Goal: Task Accomplishment & Management: Use online tool/utility

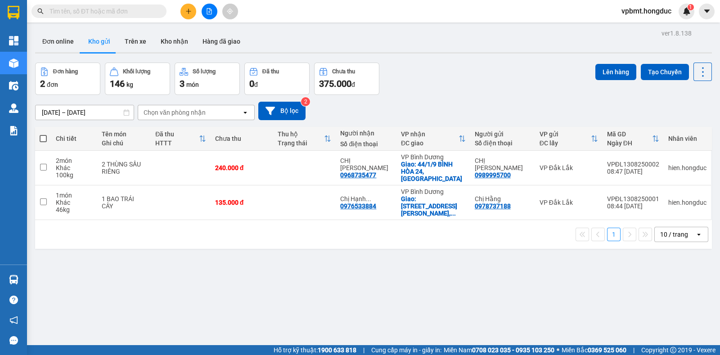
click at [210, 10] on icon "file-add" at bounding box center [209, 11] width 6 height 6
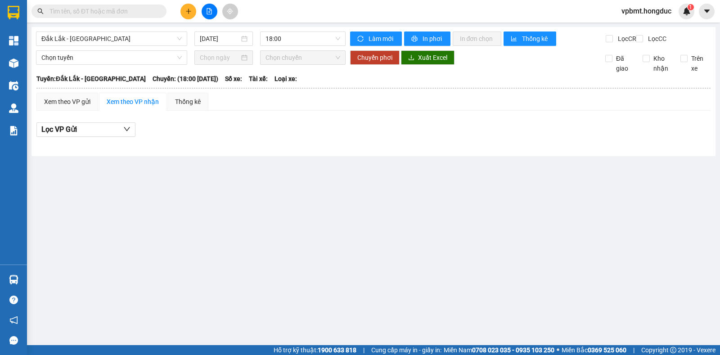
click at [126, 20] on div "Kết quả tìm kiếm ( 0 ) Bộ lọc No Data vpbmt.hongduc 1" at bounding box center [360, 11] width 720 height 22
click at [135, 13] on input "text" at bounding box center [102, 11] width 106 height 10
click at [179, 11] on div at bounding box center [208, 12] width 67 height 16
click at [208, 13] on icon "file-add" at bounding box center [209, 11] width 6 height 6
click at [164, 43] on span "Đắk Lắk - [GEOGRAPHIC_DATA]" at bounding box center [111, 38] width 140 height 13
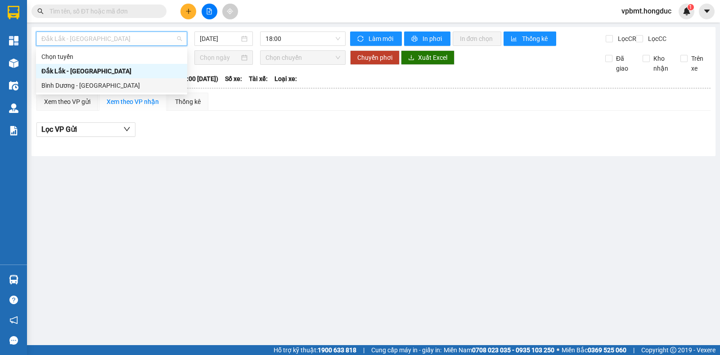
click at [147, 82] on div "Bình Dương - [GEOGRAPHIC_DATA]" at bounding box center [111, 86] width 140 height 10
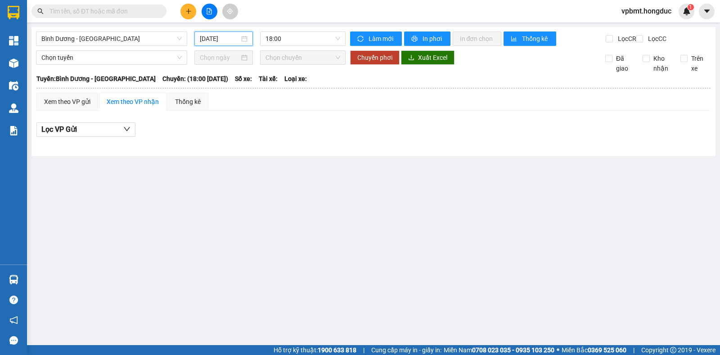
click at [208, 35] on input "[DATE]" at bounding box center [220, 39] width 40 height 10
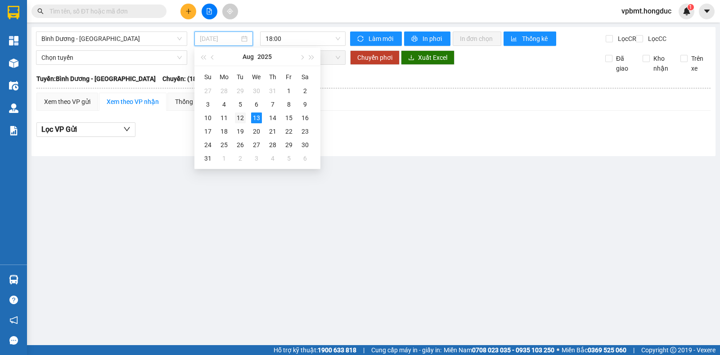
click at [242, 116] on div "12" at bounding box center [240, 117] width 11 height 11
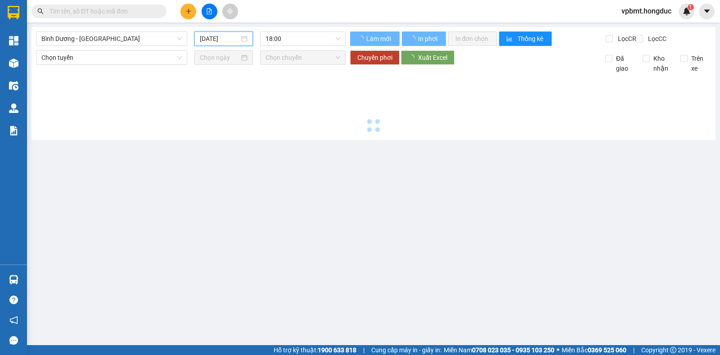
type input "[DATE]"
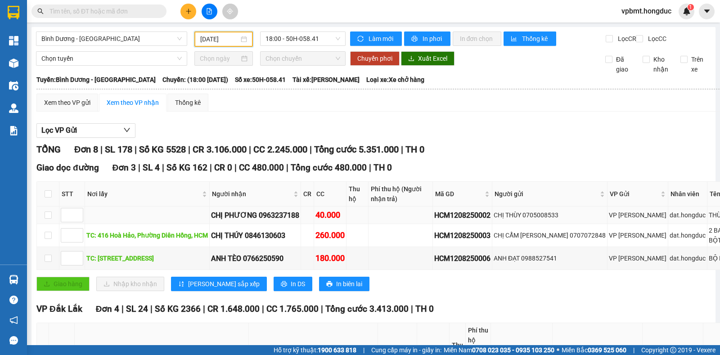
click at [434, 221] on div "HCM1208250002" at bounding box center [462, 215] width 56 height 11
drag, startPoint x: 424, startPoint y: 222, endPoint x: 485, endPoint y: 220, distance: 60.7
click at [485, 220] on tr "CHỊ PHƯƠNG 0963237188 40.000 HCM1208250002 CHỊ THÙY 0705008533 VP [PERSON_NAME]…" at bounding box center [488, 215] width 903 height 18
copy div "HCM1208250002"
